Goal: Task Accomplishment & Management: Use online tool/utility

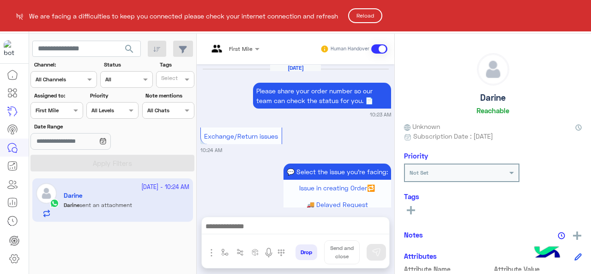
scroll to position [468, 0]
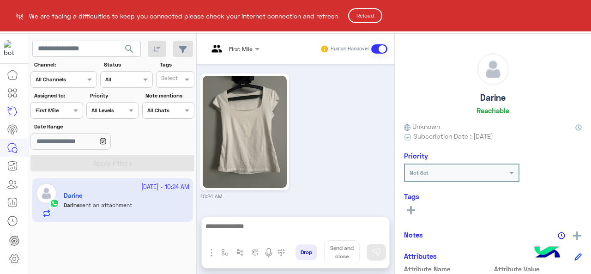
click at [380, 16] on button "Reload" at bounding box center [365, 15] width 34 height 15
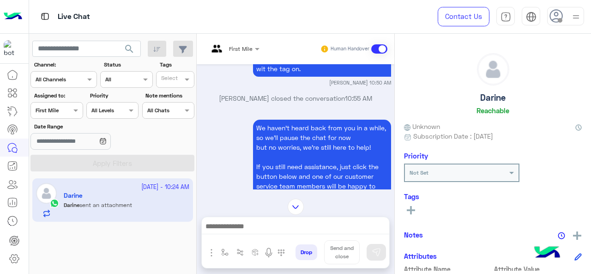
scroll to position [30, 0]
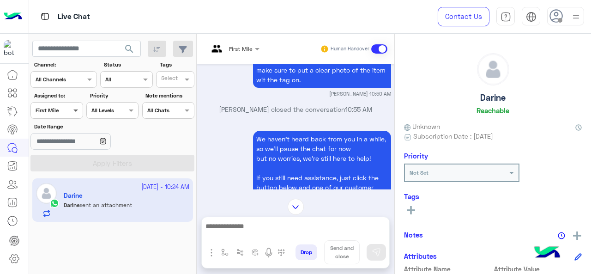
click at [71, 114] on span at bounding box center [77, 110] width 12 height 10
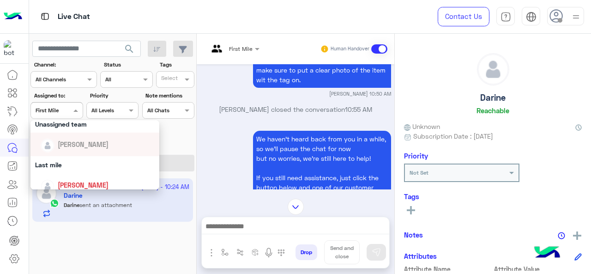
scroll to position [1032, 0]
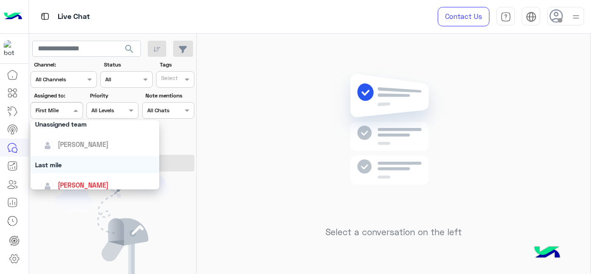
click at [73, 166] on div "Last mile" at bounding box center [94, 164] width 129 height 17
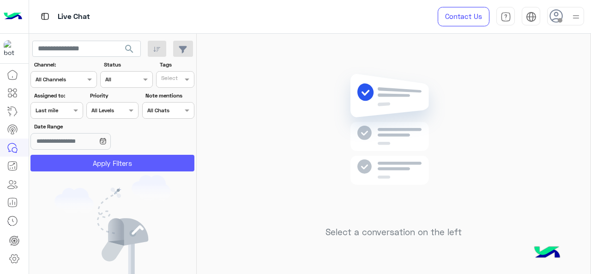
click at [87, 161] on button "Apply Filters" at bounding box center [112, 163] width 164 height 17
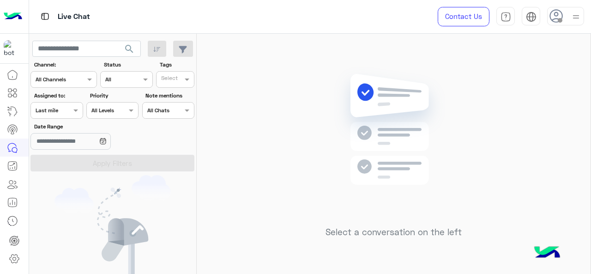
click at [65, 110] on div at bounding box center [56, 109] width 51 height 9
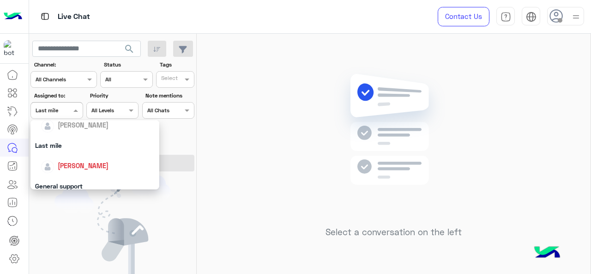
scroll to position [181, 0]
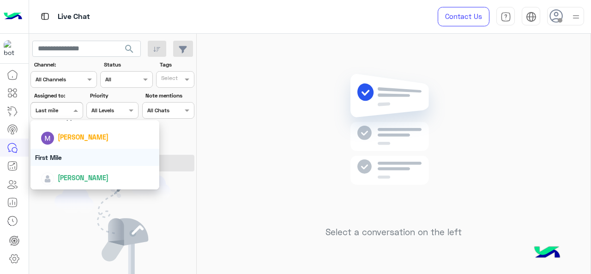
click at [64, 159] on div "First Mile" at bounding box center [94, 157] width 129 height 17
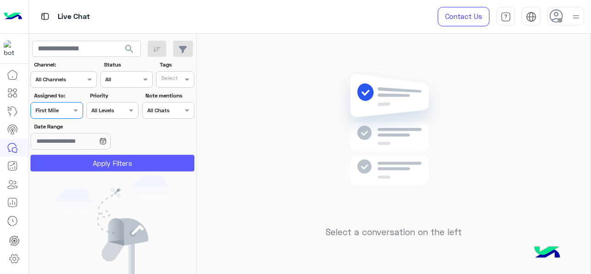
click at [66, 159] on button "Apply Filters" at bounding box center [112, 163] width 164 height 17
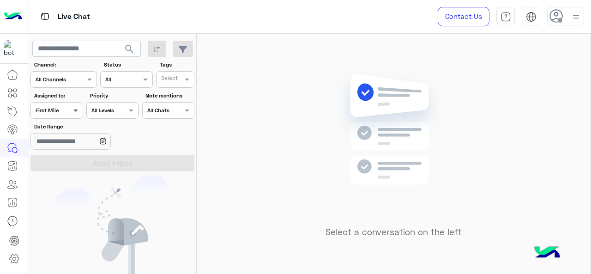
click at [76, 111] on span at bounding box center [77, 110] width 12 height 10
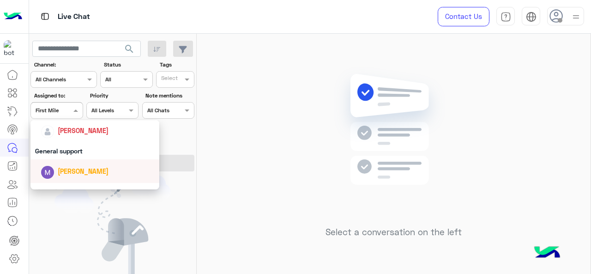
scroll to position [135, 0]
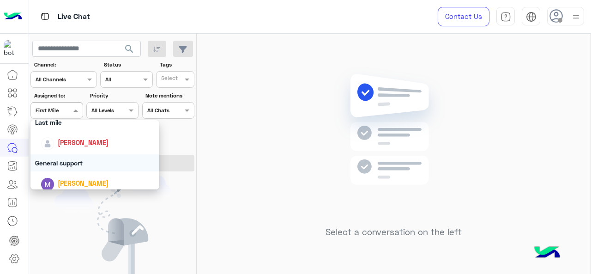
click at [62, 157] on div "General support" at bounding box center [94, 162] width 129 height 17
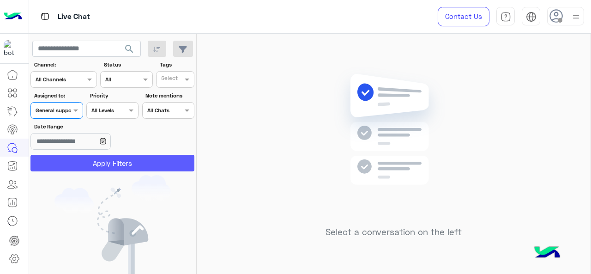
click at [62, 158] on button "Apply Filters" at bounding box center [112, 163] width 164 height 17
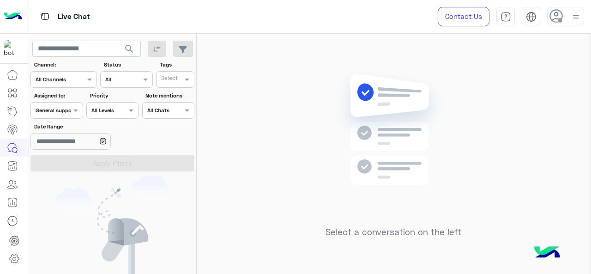
click at [72, 108] on span at bounding box center [77, 110] width 12 height 10
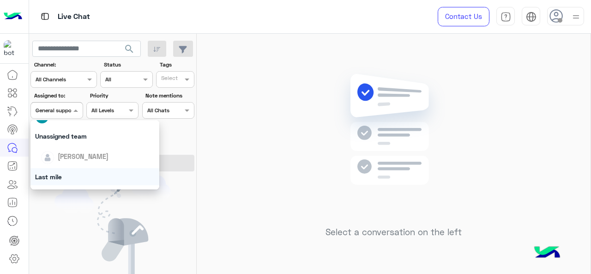
scroll to position [92, 0]
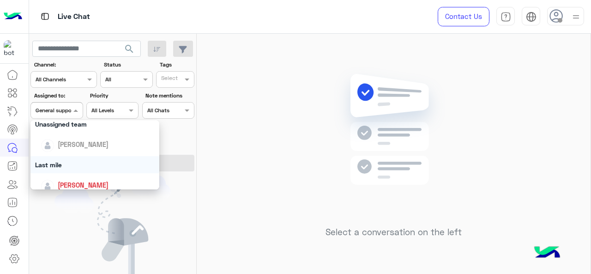
click at [70, 160] on div "Last mile" at bounding box center [94, 164] width 129 height 17
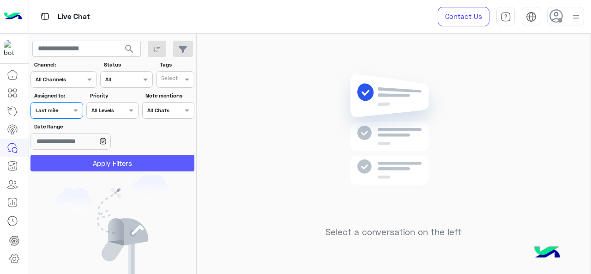
click at [72, 159] on button "Apply Filters" at bounding box center [112, 163] width 164 height 17
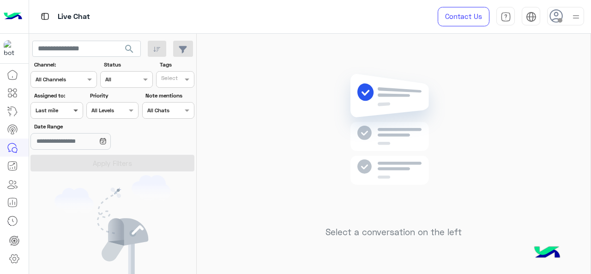
click at [75, 113] on span at bounding box center [77, 110] width 12 height 10
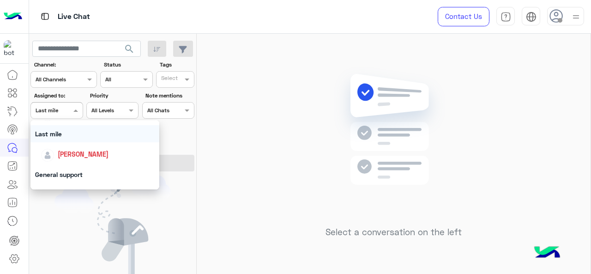
scroll to position [139, 0]
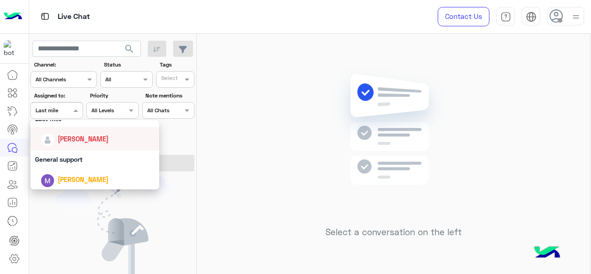
click at [72, 140] on span "Jana Aboelseoud" at bounding box center [83, 139] width 51 height 8
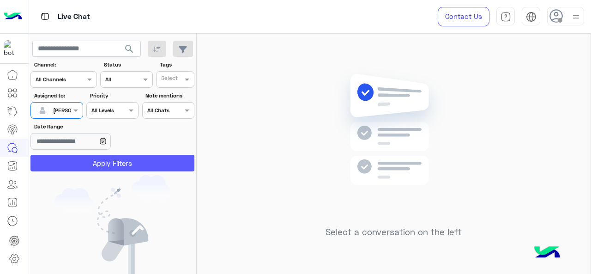
click at [69, 156] on button "Apply Filters" at bounding box center [112, 163] width 164 height 17
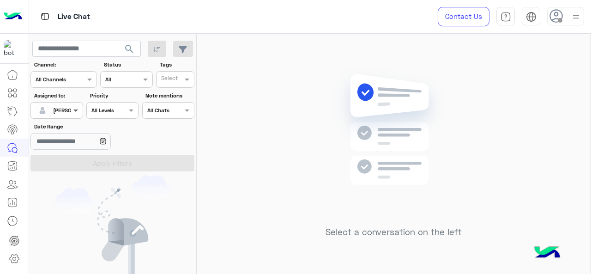
click at [76, 110] on span at bounding box center [77, 110] width 12 height 10
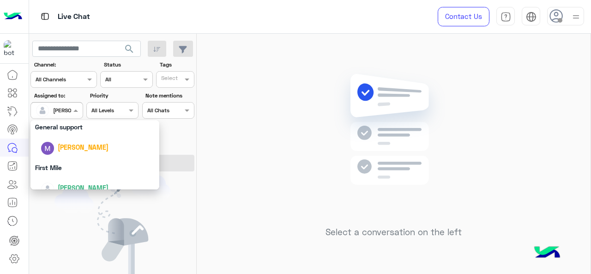
scroll to position [181, 0]
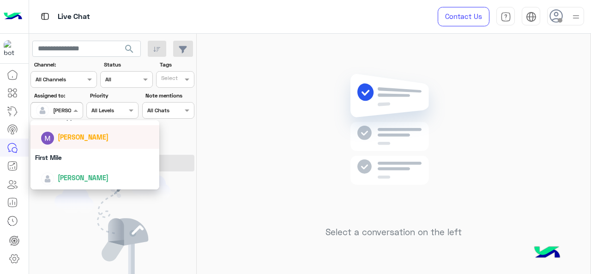
click at [66, 143] on div "Marex George" at bounding box center [98, 137] width 114 height 16
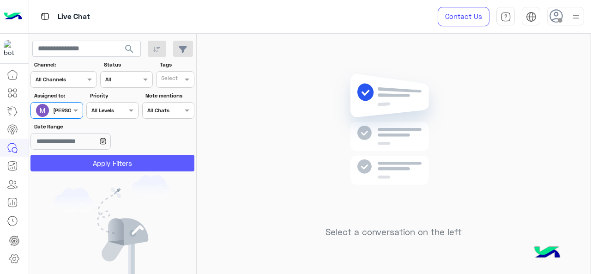
click at [76, 168] on button "Apply Filters" at bounding box center [112, 163] width 164 height 17
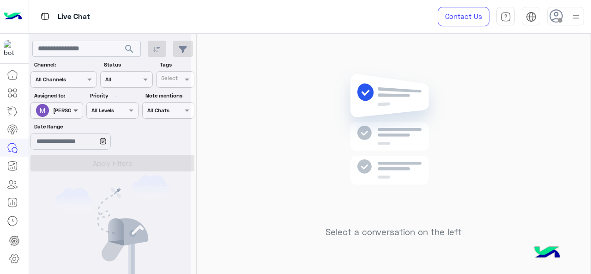
drag, startPoint x: 65, startPoint y: 102, endPoint x: 73, endPoint y: 108, distance: 10.2
click at [66, 103] on div at bounding box center [110, 141] width 162 height 274
click at [74, 110] on span at bounding box center [77, 110] width 12 height 10
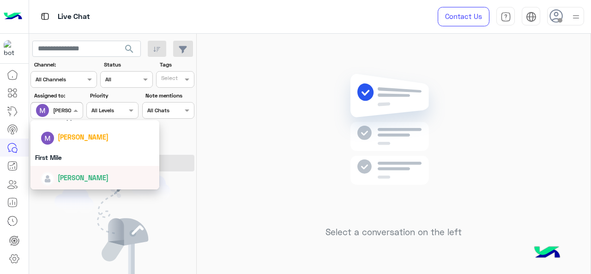
click at [66, 180] on span "Mariam Ahmed" at bounding box center [83, 178] width 51 height 8
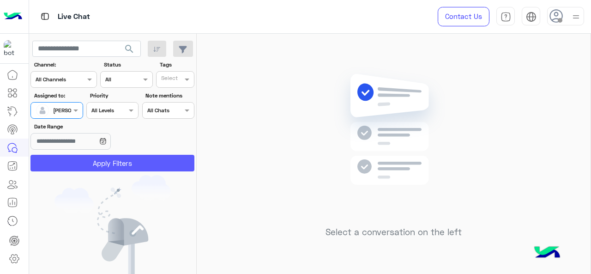
click at [82, 163] on button "Apply Filters" at bounding box center [112, 163] width 164 height 17
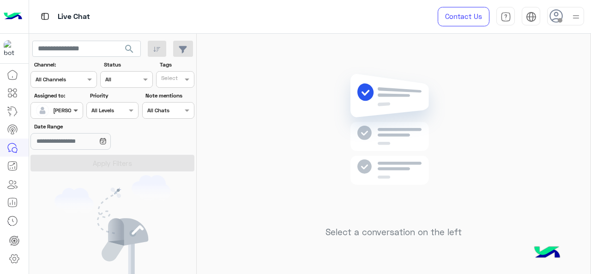
click at [79, 113] on span at bounding box center [77, 110] width 12 height 10
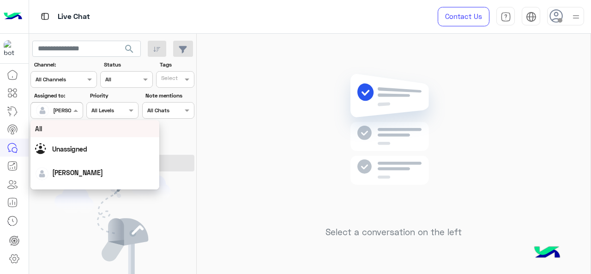
click at [38, 126] on span "All" at bounding box center [38, 129] width 7 height 8
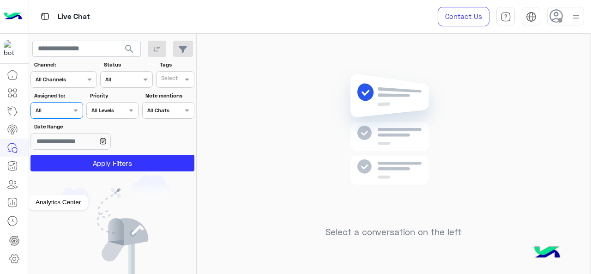
click at [9, 199] on icon at bounding box center [12, 202] width 11 height 11
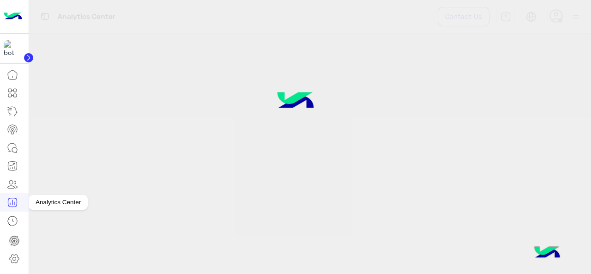
click at [15, 204] on icon at bounding box center [12, 202] width 11 height 11
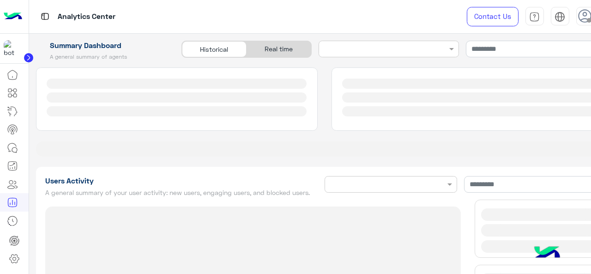
type input "**********"
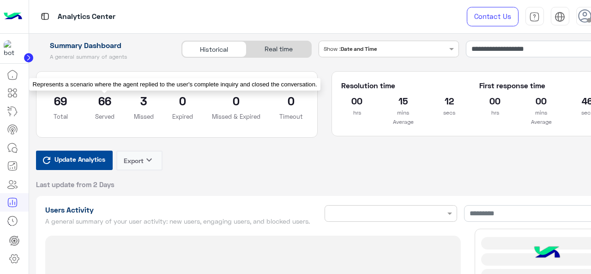
type input "**********"
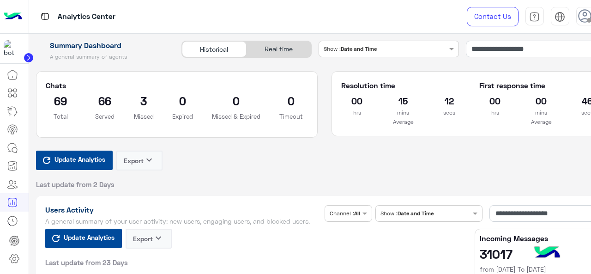
type input "**********"
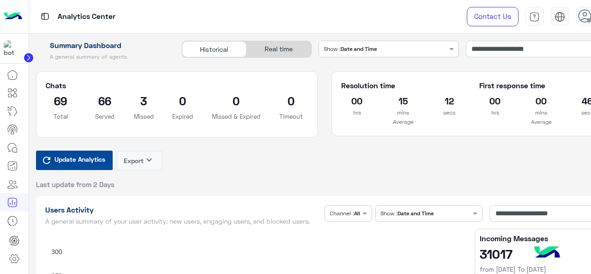
type input "**********"
click at [519, 51] on input "**********" at bounding box center [539, 49] width 147 height 17
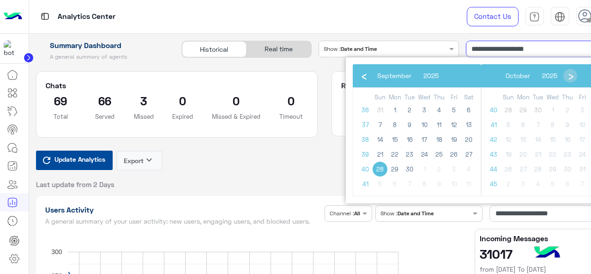
type input "**********"
click at [406, 169] on span "30" at bounding box center [409, 169] width 15 height 15
type input "**********"
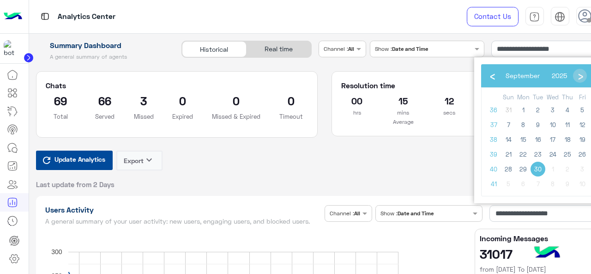
type input "**********"
click at [534, 166] on span "30" at bounding box center [537, 169] width 15 height 15
type input "**********"
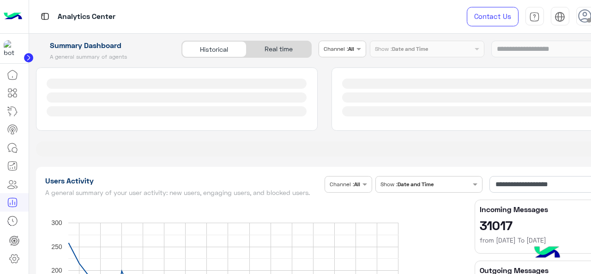
type input "**********"
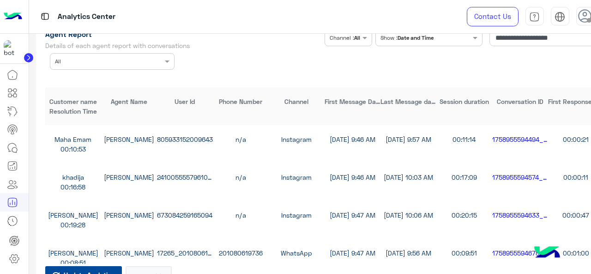
scroll to position [2539, 0]
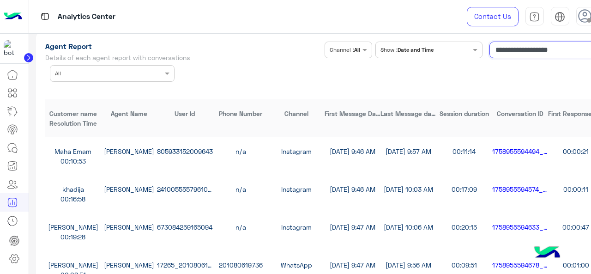
click at [536, 58] on input "**********" at bounding box center [546, 50] width 114 height 17
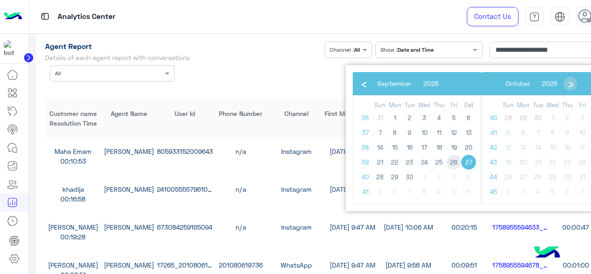
click at [452, 164] on span "26" at bounding box center [453, 162] width 15 height 15
click at [398, 180] on span "29" at bounding box center [394, 176] width 15 height 15
type input "**********"
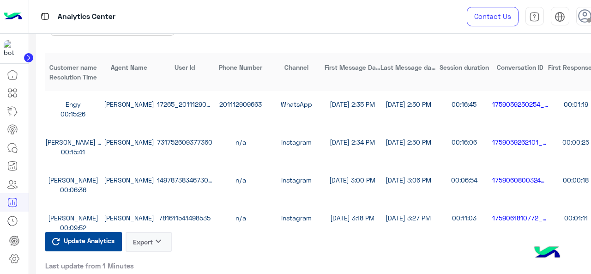
scroll to position [1293, 0]
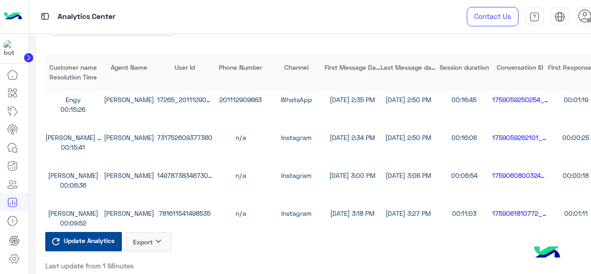
click at [142, 246] on button "Export keyboard_arrow_down" at bounding box center [149, 242] width 46 height 20
click at [155, 266] on button "CSV" at bounding box center [149, 271] width 46 height 17
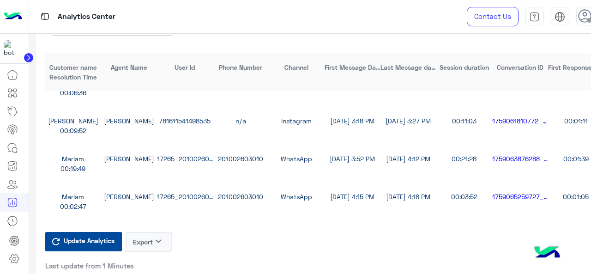
click at [156, 246] on icon "keyboard_arrow_down" at bounding box center [158, 240] width 11 height 11
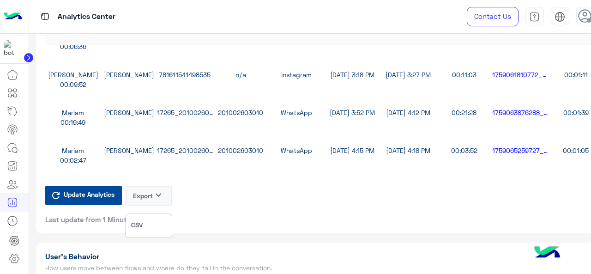
click at [134, 229] on span "CSV" at bounding box center [137, 225] width 12 height 10
click at [134, 224] on div "Update Analytics Export keyboard_arrow_down Last update from 1 Minutes" at bounding box center [108, 205] width 127 height 38
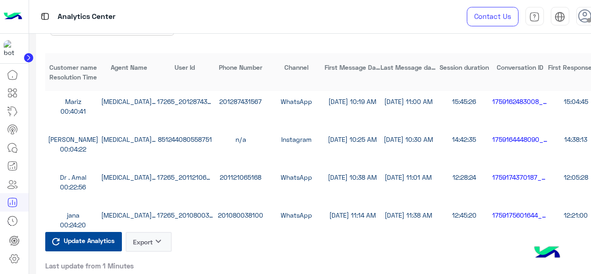
scroll to position [92, 0]
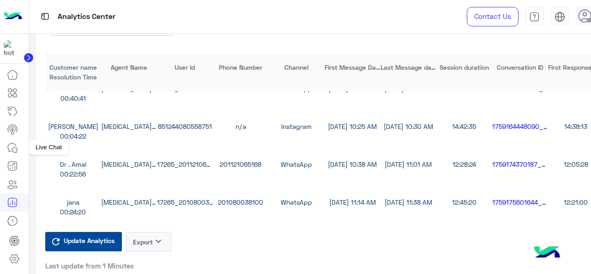
click at [10, 145] on icon at bounding box center [12, 147] width 11 height 11
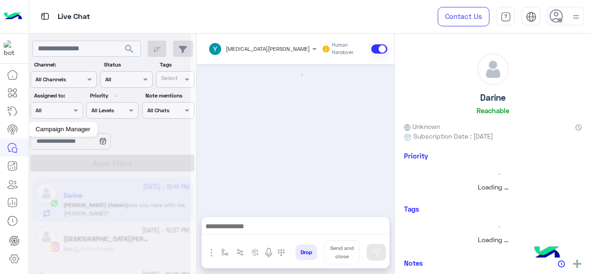
scroll to position [446, 0]
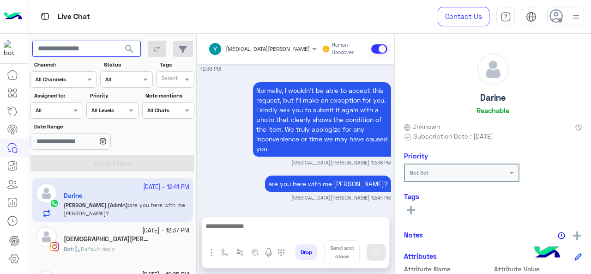
click at [81, 47] on input "text" at bounding box center [86, 49] width 108 height 17
type input "*"
click at [131, 50] on span "search" at bounding box center [129, 48] width 11 height 11
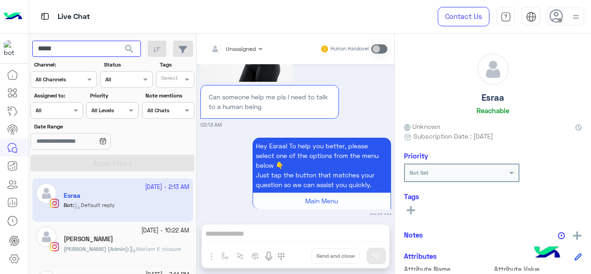
click at [74, 55] on input "*****" at bounding box center [86, 49] width 108 height 17
type input "****"
click at [129, 44] on span "search" at bounding box center [129, 48] width 11 height 11
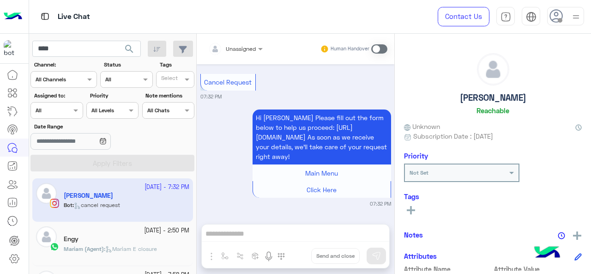
scroll to position [1480, 0]
click at [147, 235] on div "Engy" at bounding box center [127, 240] width 126 height 10
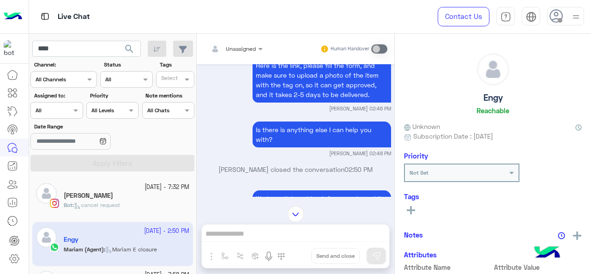
scroll to position [116, 0]
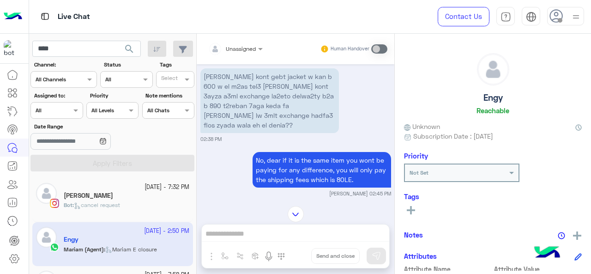
click at [120, 203] on span "cancel request" at bounding box center [97, 204] width 46 height 7
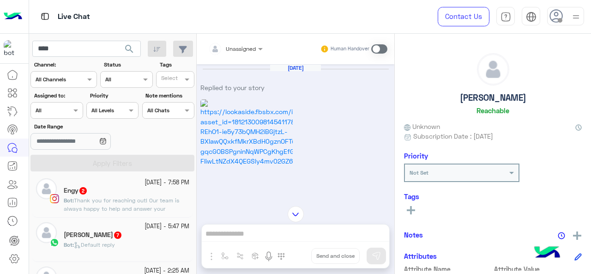
scroll to position [580, 0]
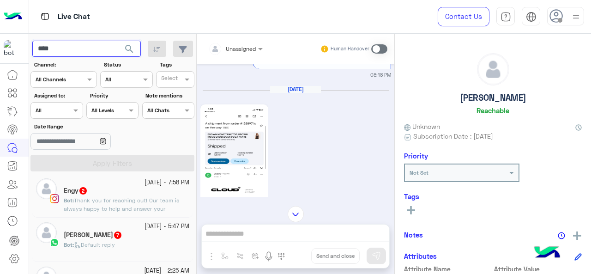
click at [78, 48] on input "****" at bounding box center [86, 49] width 108 height 17
click at [131, 46] on span "search" at bounding box center [129, 48] width 11 height 11
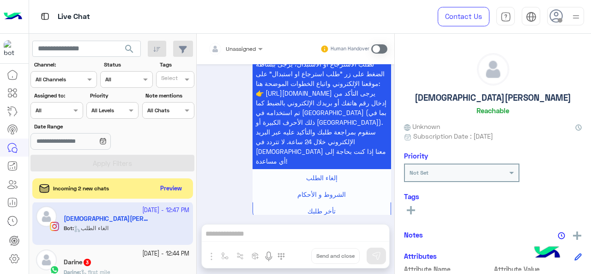
scroll to position [93, 0]
